Goal: Information Seeking & Learning: Learn about a topic

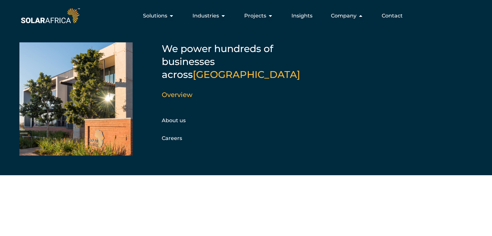
scroll to position [15, 0]
click at [175, 118] on link "About us" at bounding box center [174, 121] width 24 height 6
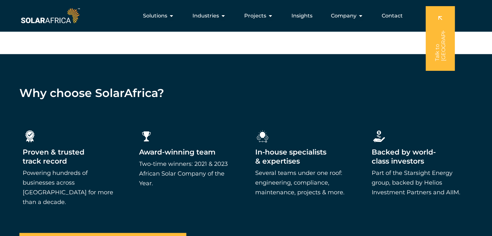
scroll to position [712, 0]
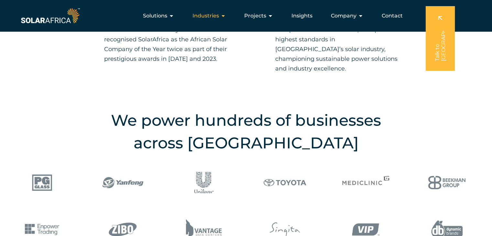
click at [225, 15] on icon "Menu" at bounding box center [223, 15] width 5 height 5
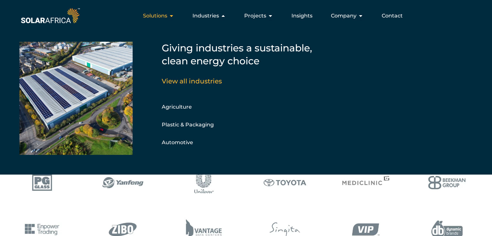
click at [173, 16] on icon "Menu" at bounding box center [171, 15] width 5 height 5
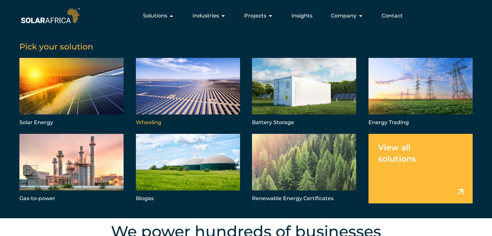
scroll to position [550, 0]
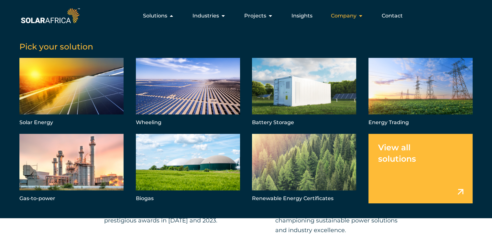
click at [360, 16] on icon "Menu" at bounding box center [360, 15] width 5 height 5
